Goal: Check status: Check status

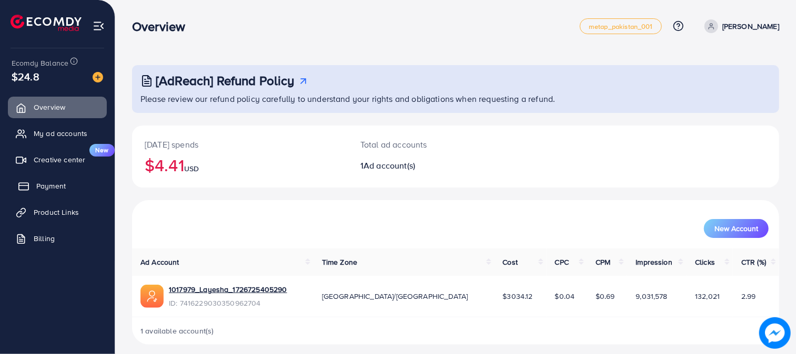
click at [71, 186] on link "Payment" at bounding box center [57, 186] width 99 height 21
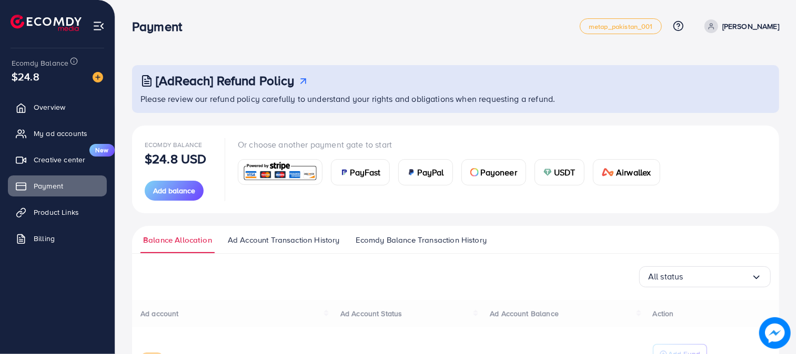
scroll to position [92, 0]
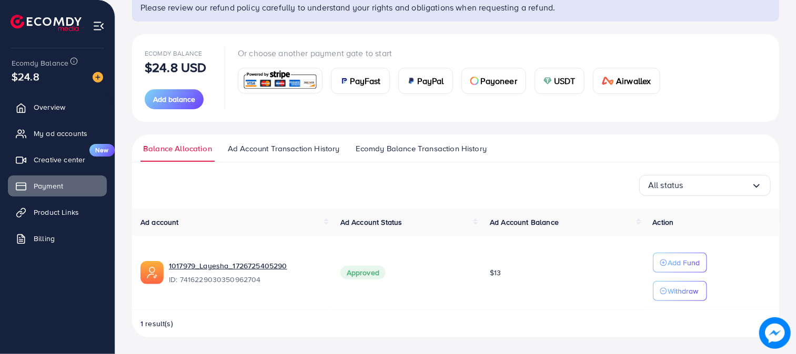
click at [322, 153] on span "Ad Account Transaction History" at bounding box center [284, 149] width 112 height 12
